Goal: Task Accomplishment & Management: Use online tool/utility

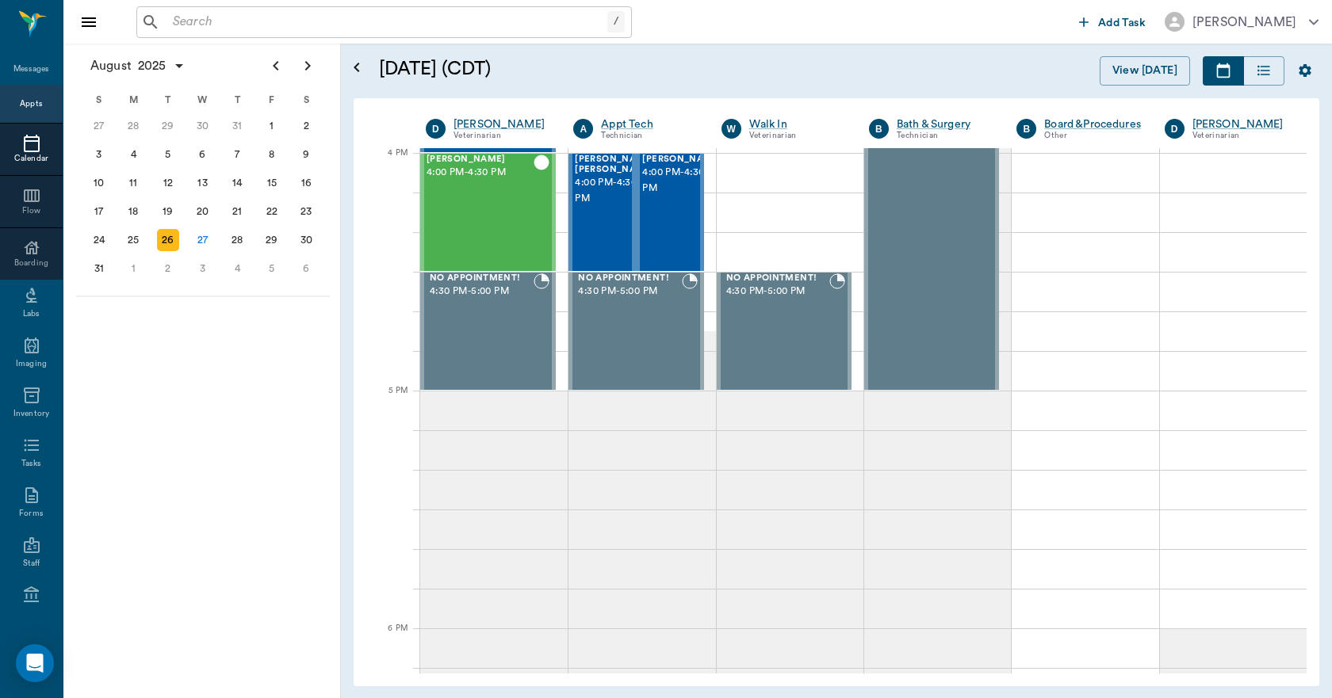
scroll to position [1905, 0]
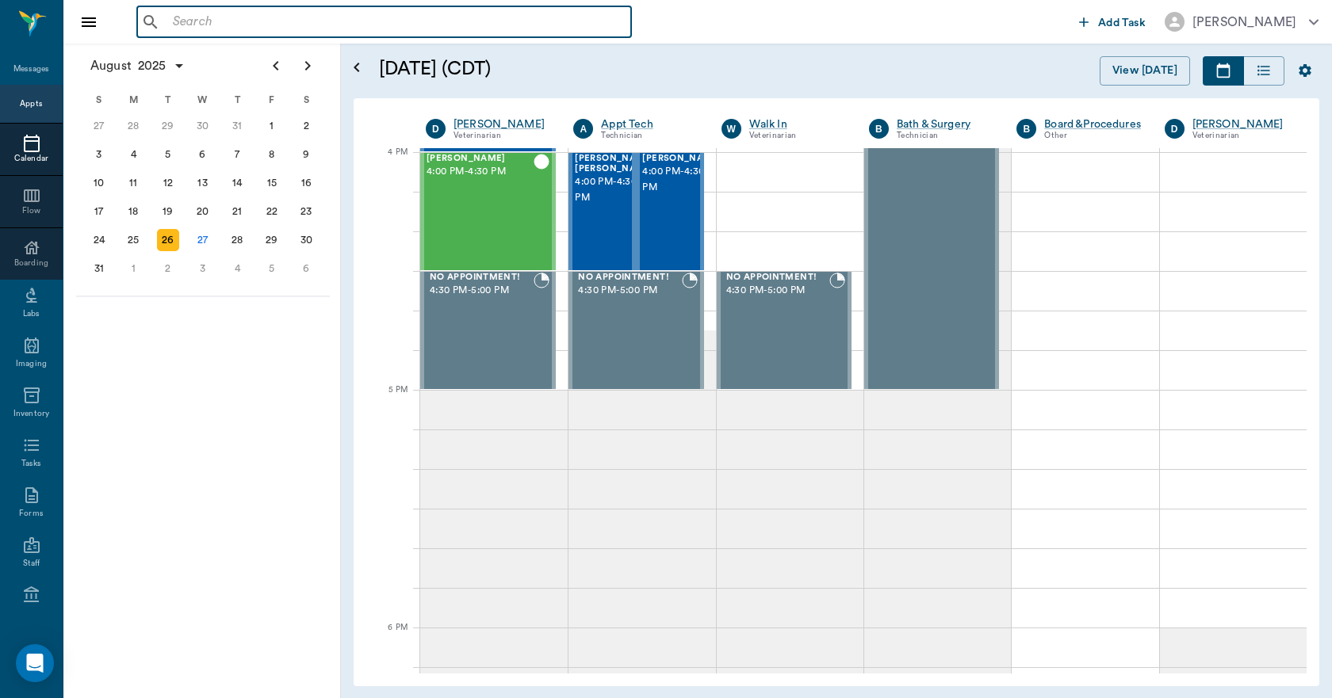
click at [225, 27] on input "text" at bounding box center [395, 22] width 458 height 22
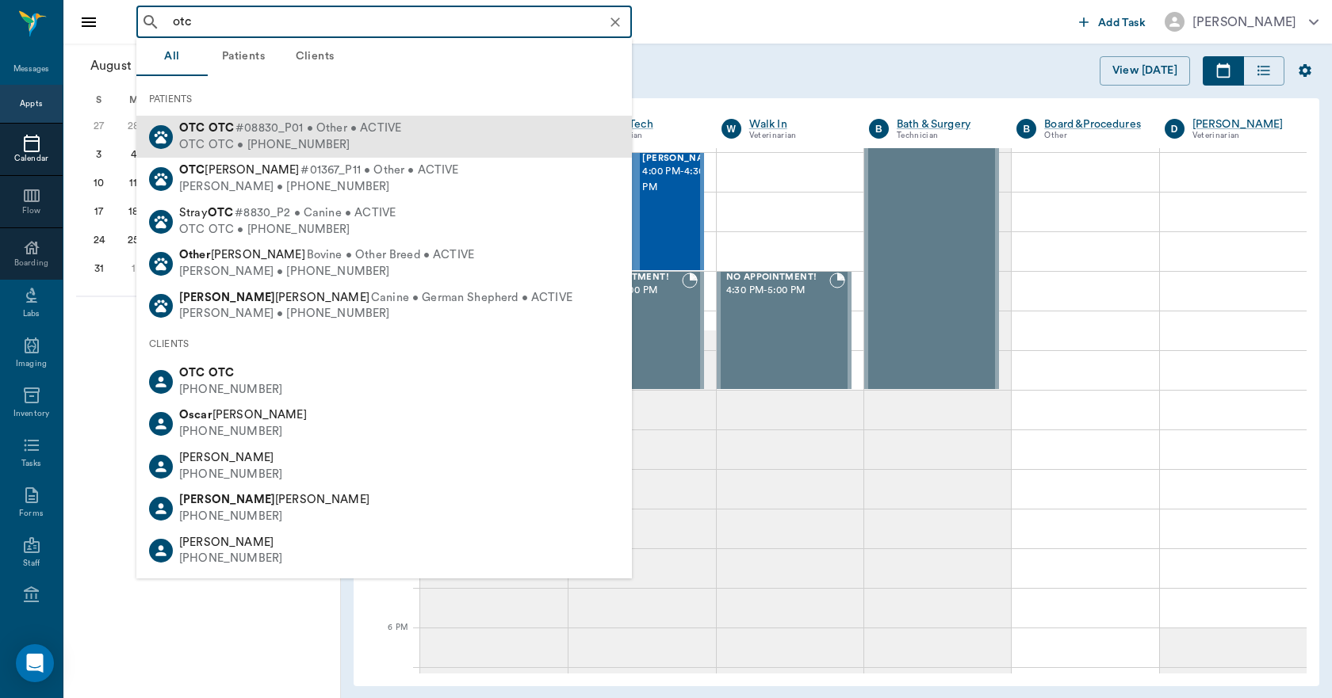
click at [277, 132] on span "#08830_P01 • Other • ACTIVE" at bounding box center [318, 128] width 166 height 17
type input "otc"
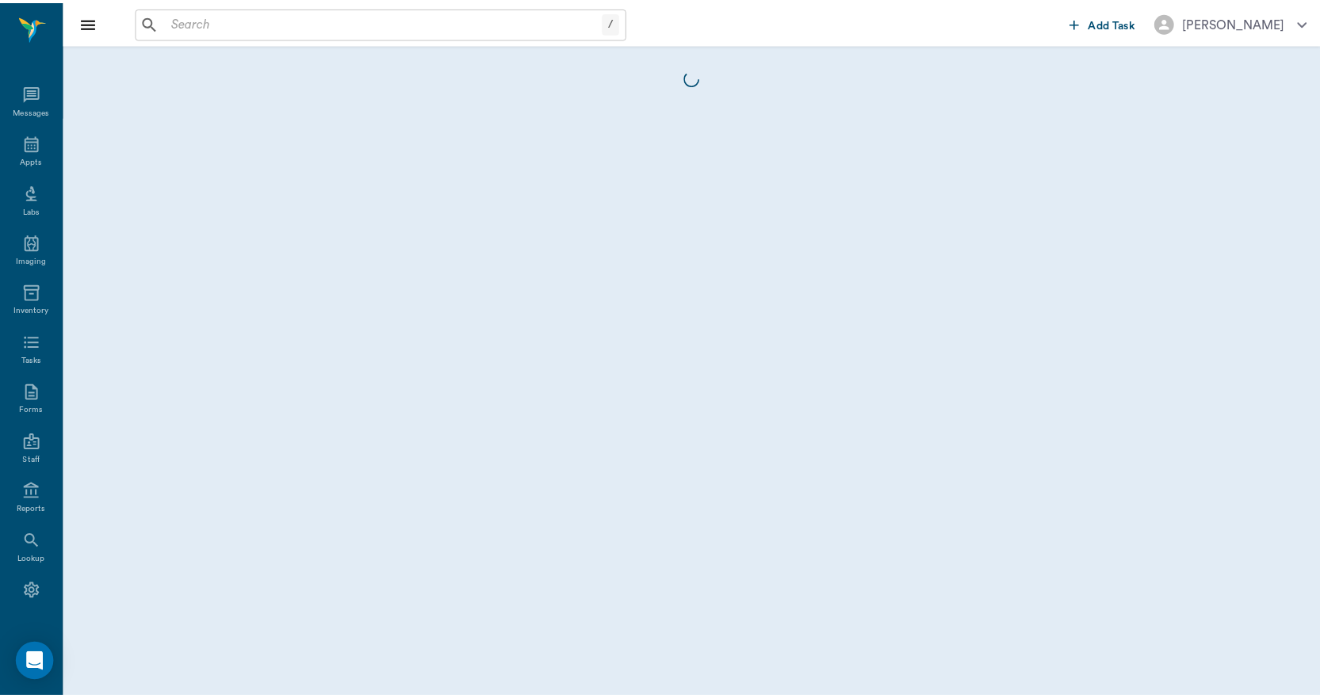
scroll to position [29, 0]
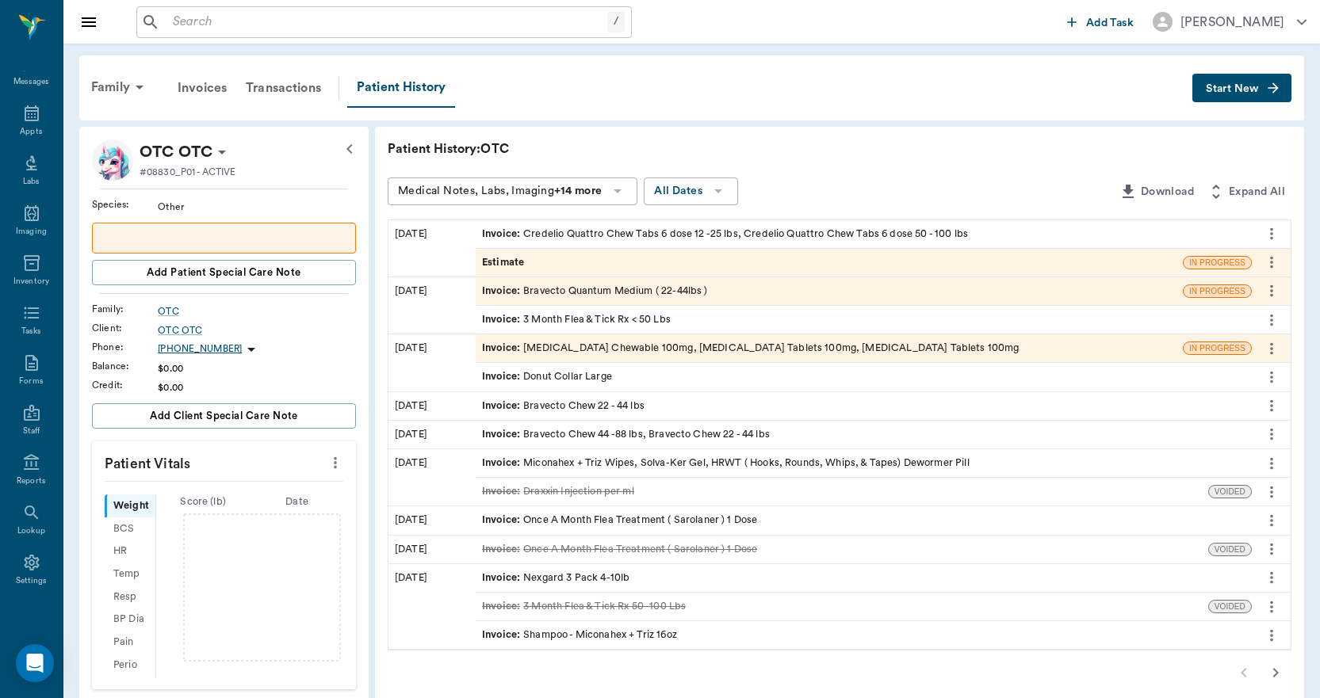
click at [1215, 79] on button "Start New" at bounding box center [1241, 88] width 99 height 29
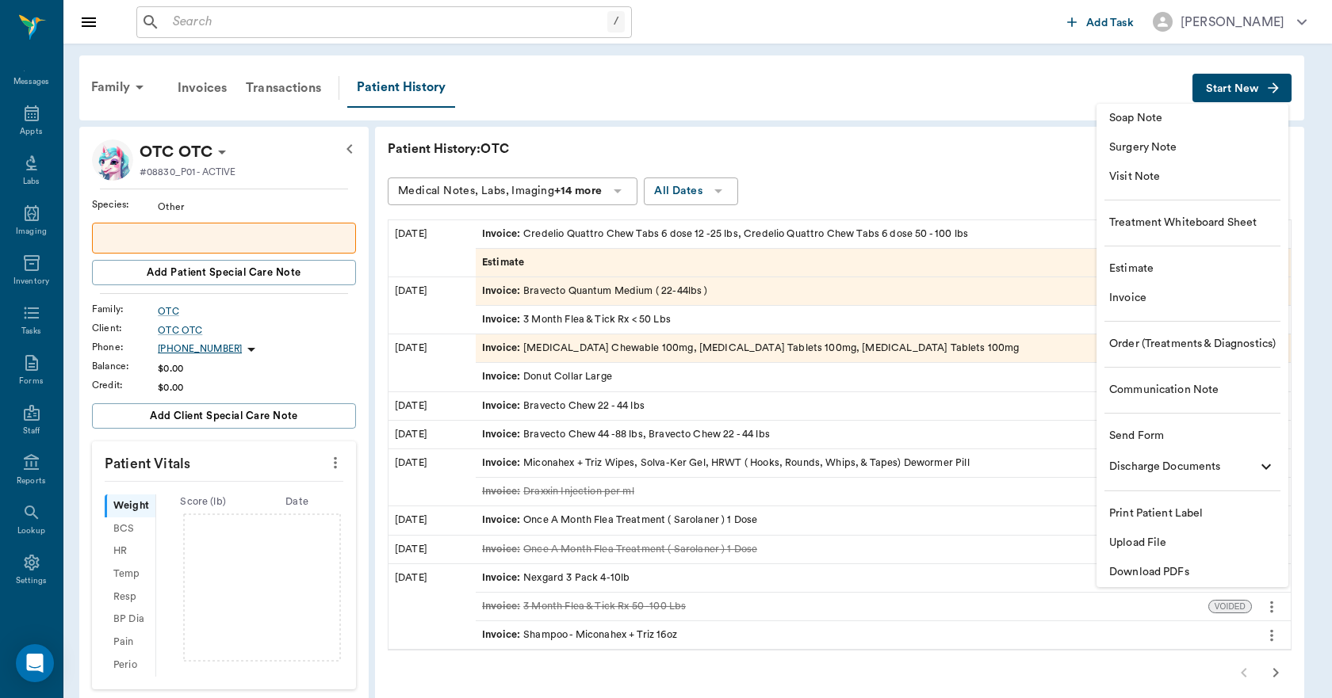
click at [1142, 267] on span "Estimate" at bounding box center [1192, 269] width 166 height 17
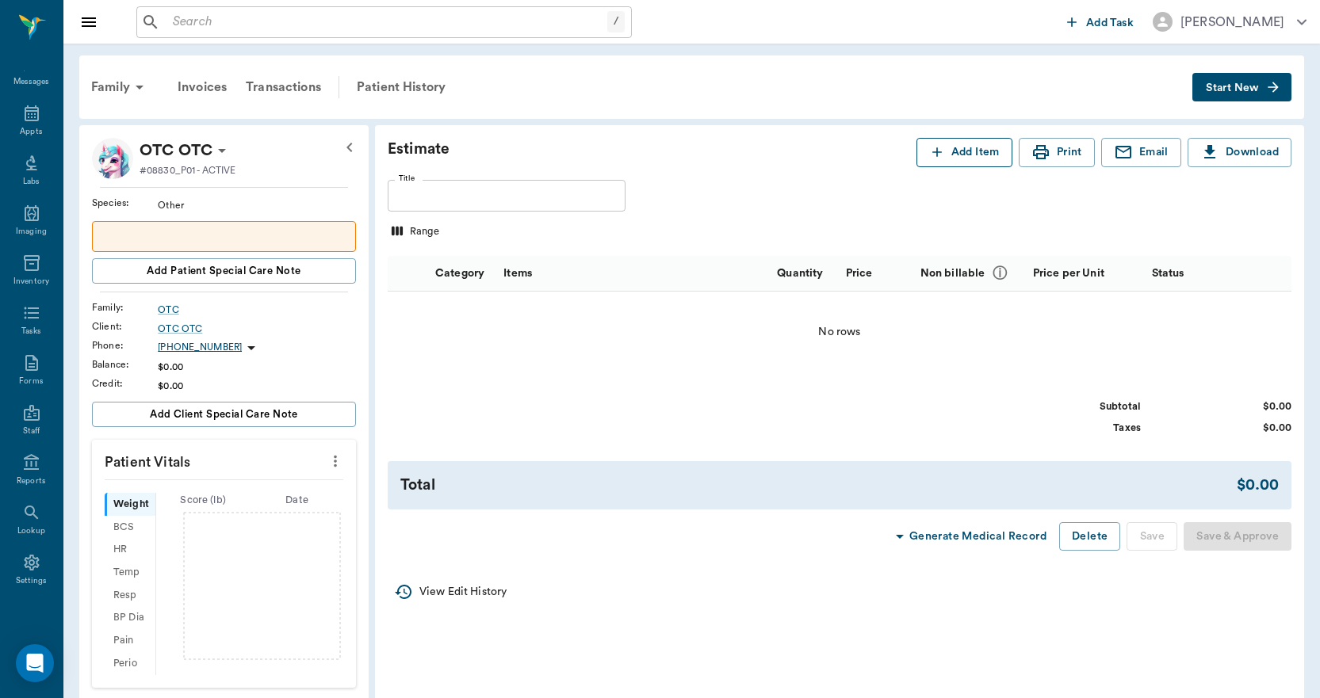
click at [957, 162] on button "Add Item" at bounding box center [964, 152] width 96 height 29
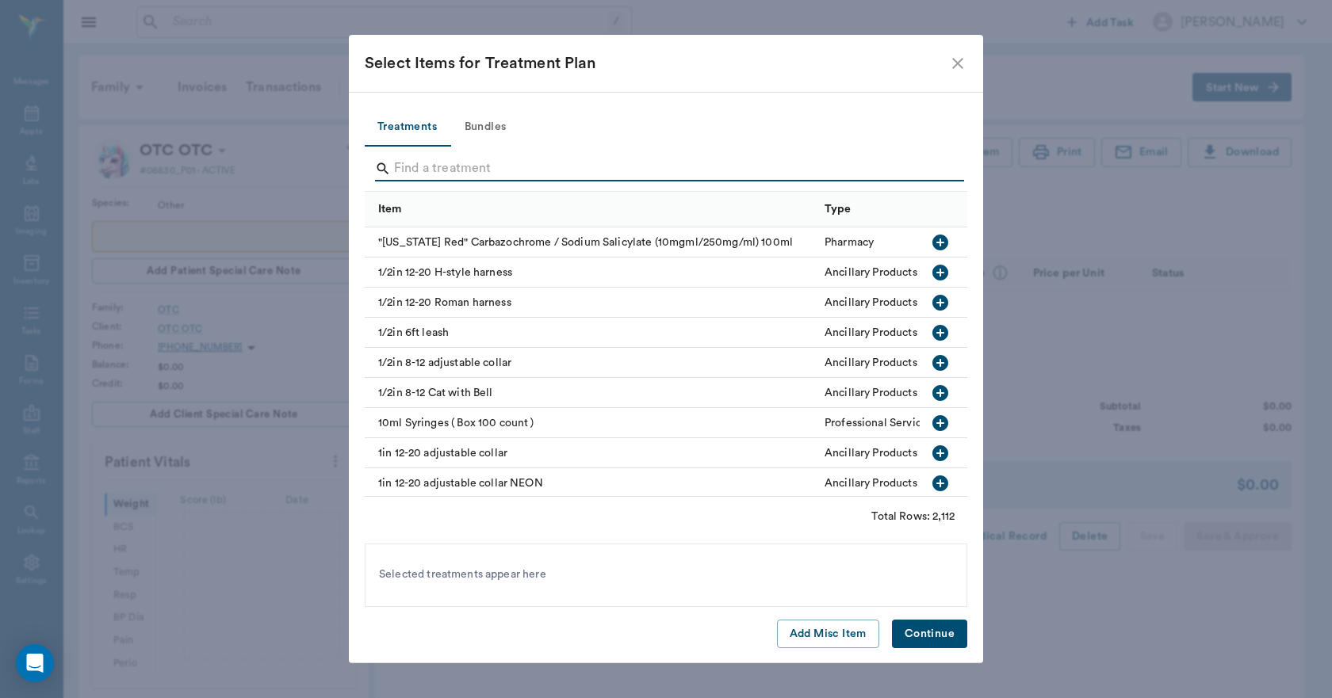
click at [449, 164] on input "Search" at bounding box center [667, 168] width 546 height 25
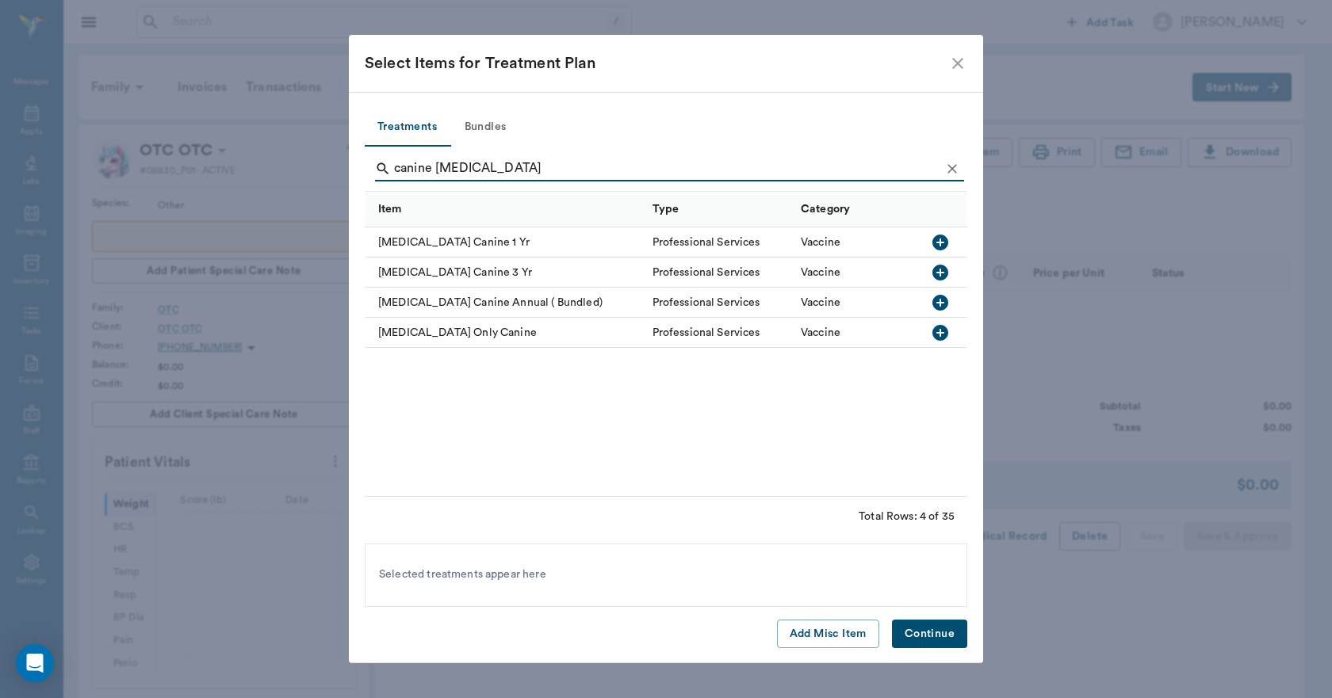
type input "canine [MEDICAL_DATA]"
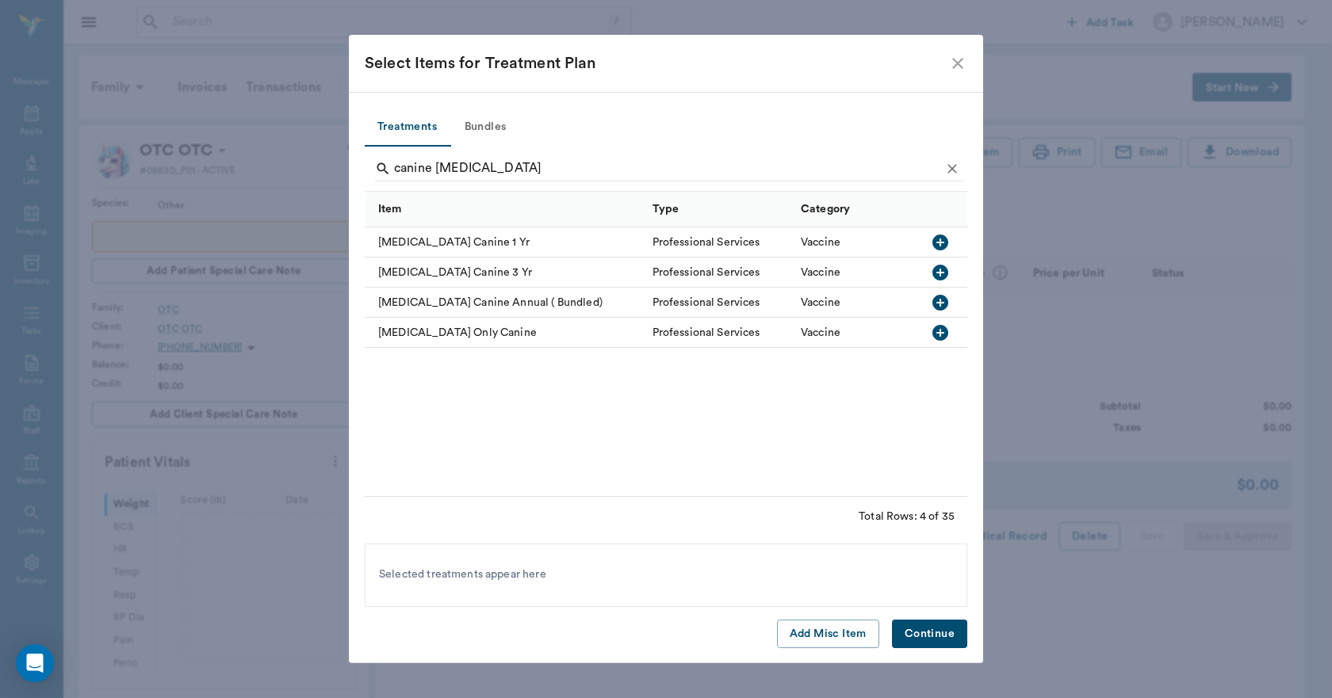
click at [936, 331] on icon "button" at bounding box center [940, 333] width 16 height 16
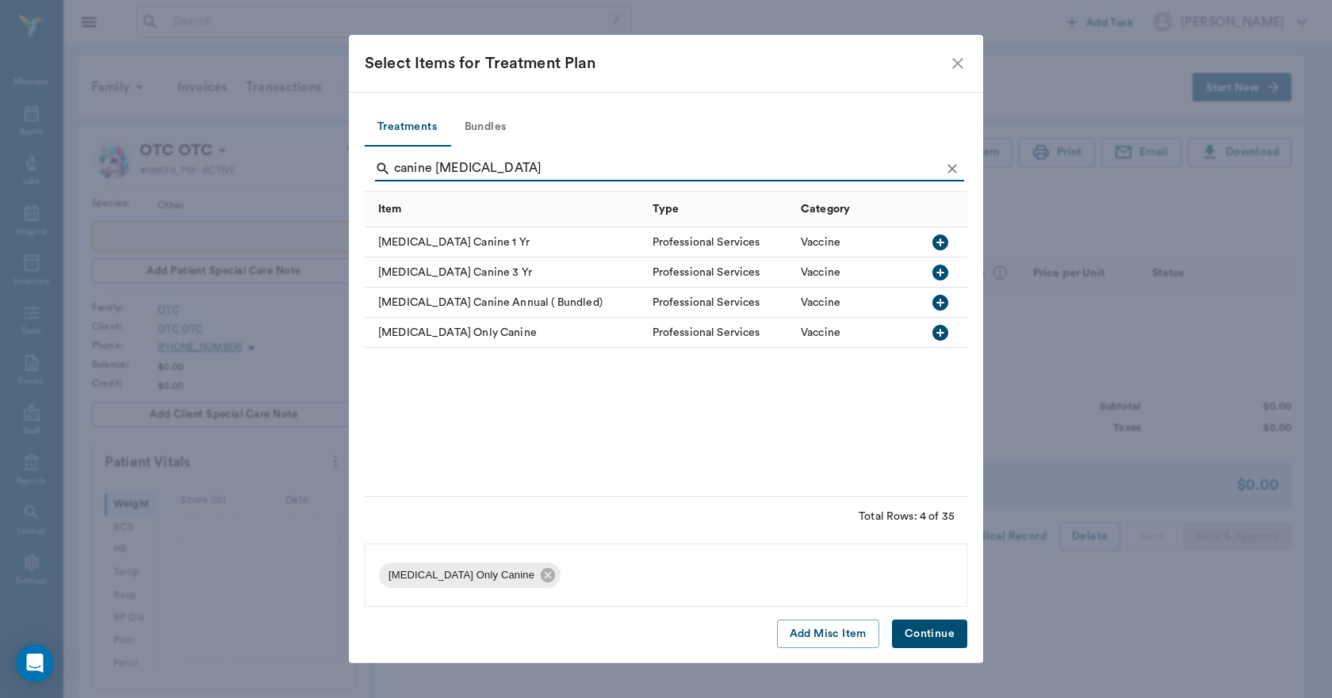
click at [934, 635] on button "Continue" at bounding box center [929, 634] width 75 height 29
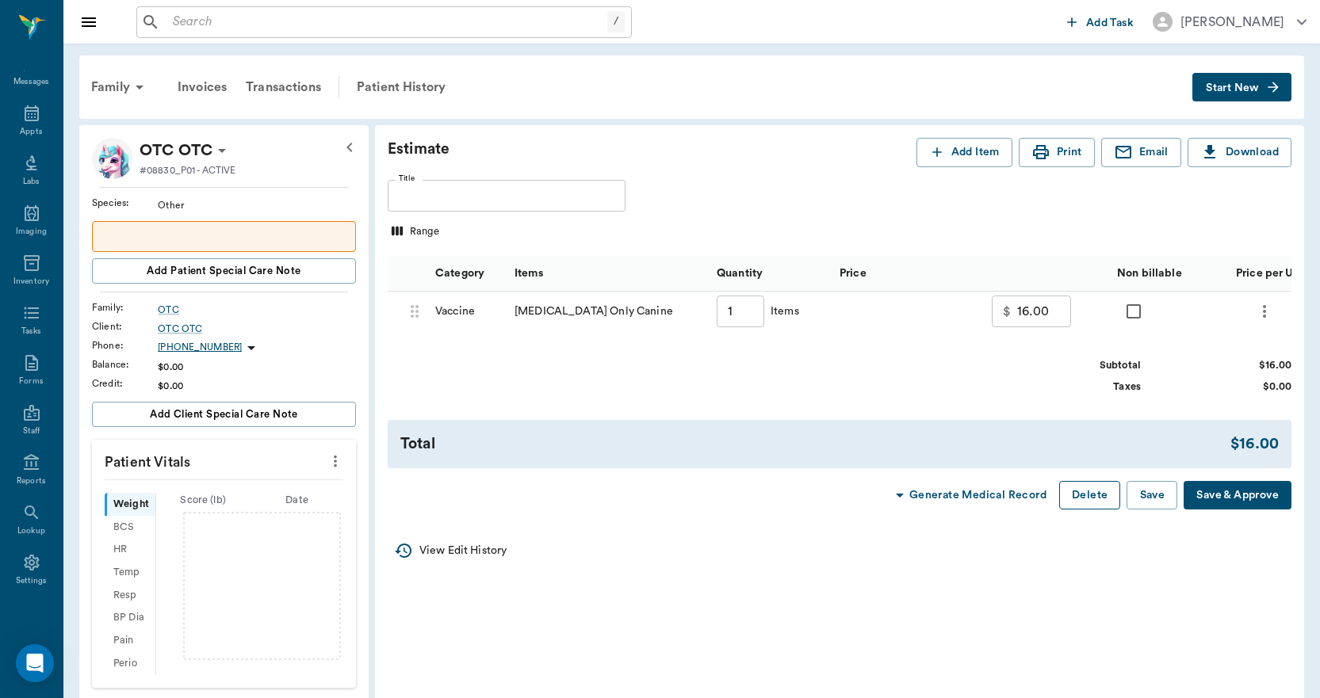
click at [1096, 510] on button "Delete" at bounding box center [1089, 495] width 61 height 29
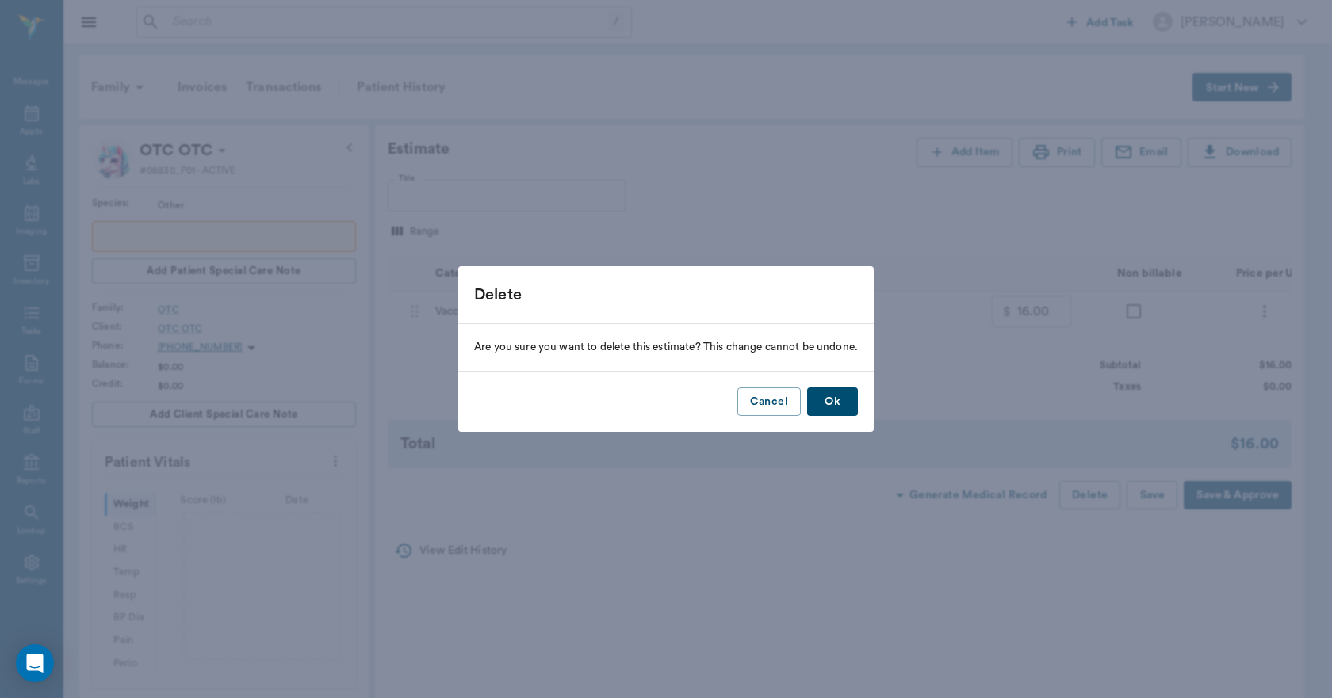
click at [849, 407] on button "Ok" at bounding box center [832, 402] width 51 height 29
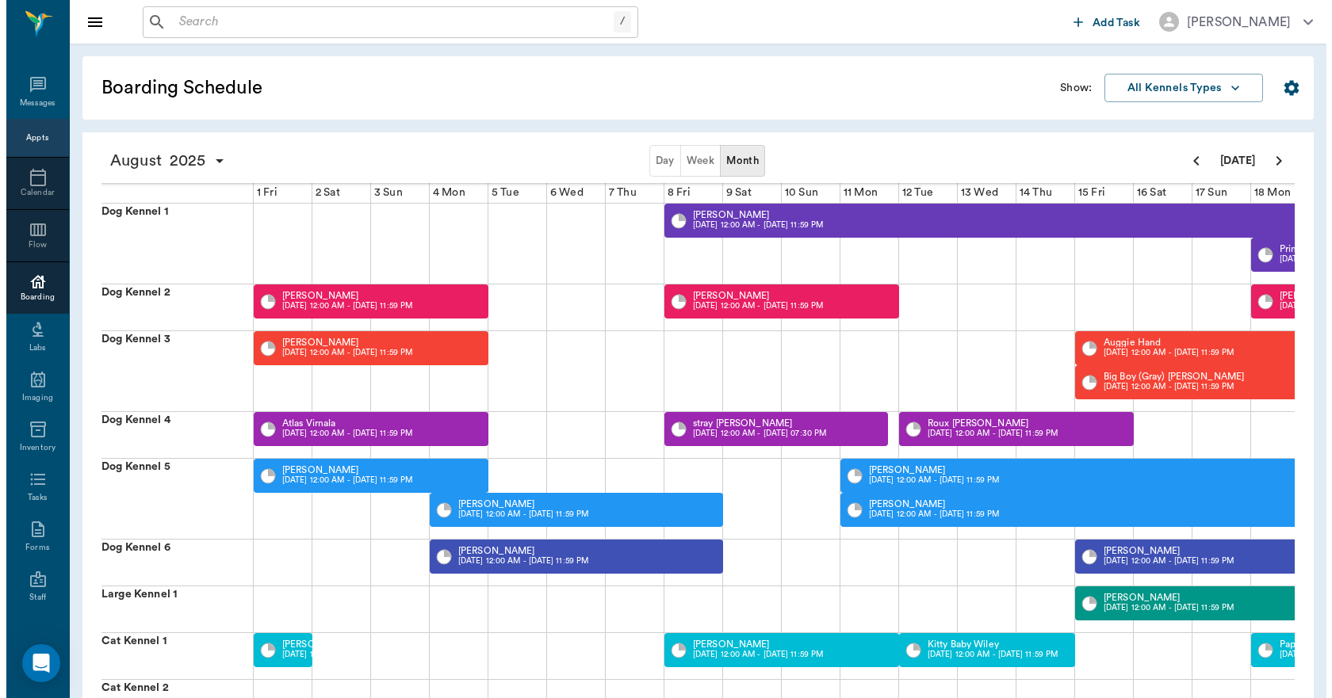
scroll to position [0, 613]
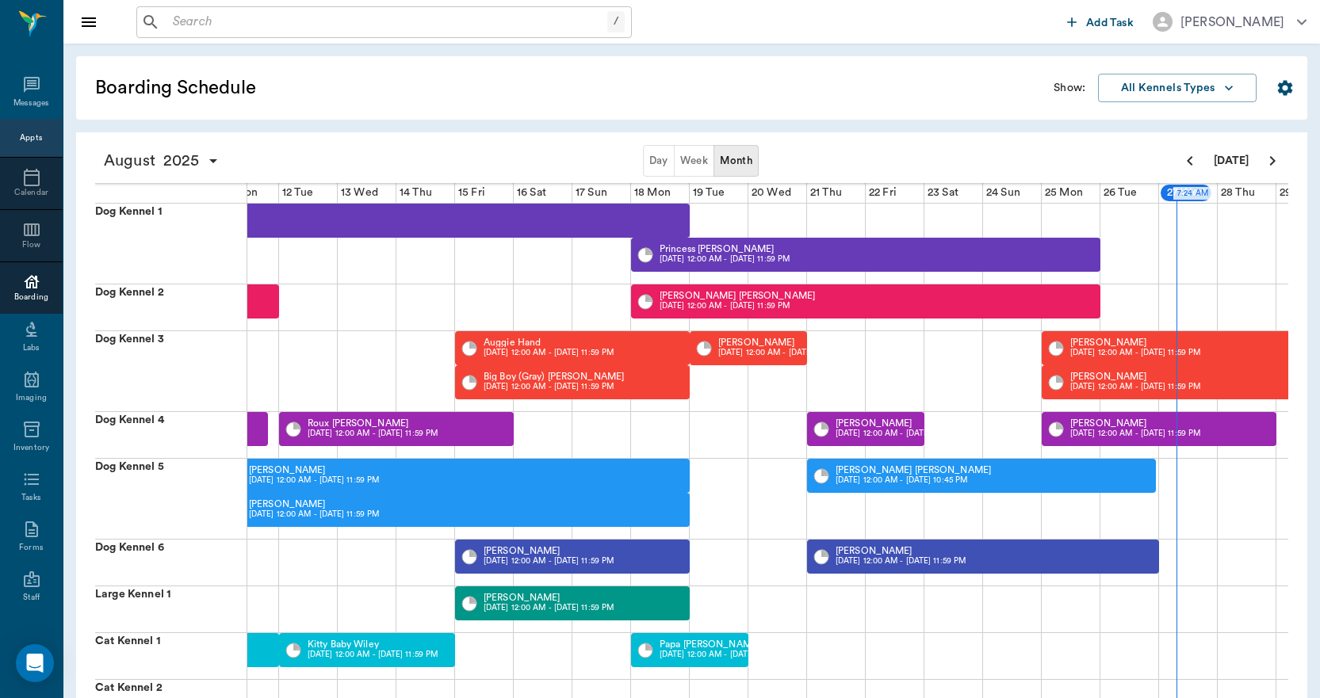
click at [28, 136] on div "Appts" at bounding box center [31, 138] width 22 height 12
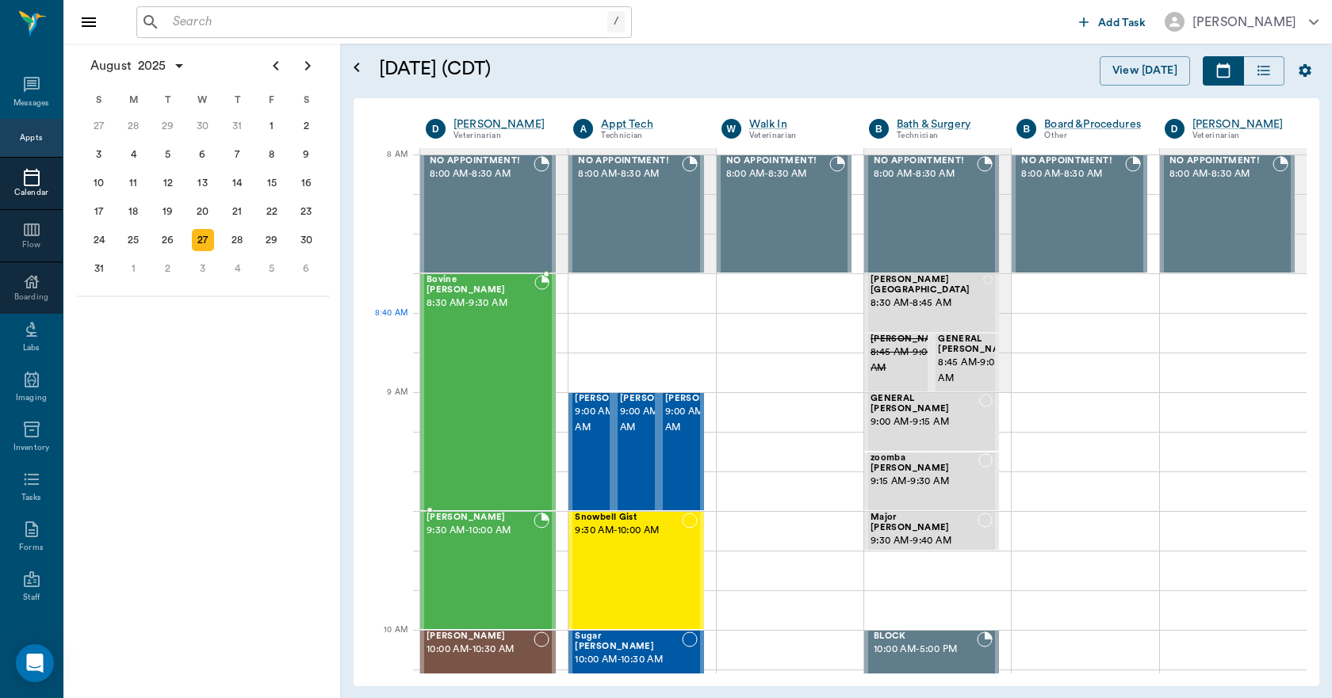
click at [476, 334] on div "Bovine Wilburn 8:30 AM - 9:30 AM" at bounding box center [480, 392] width 108 height 235
